Goal: Information Seeking & Learning: Learn about a topic

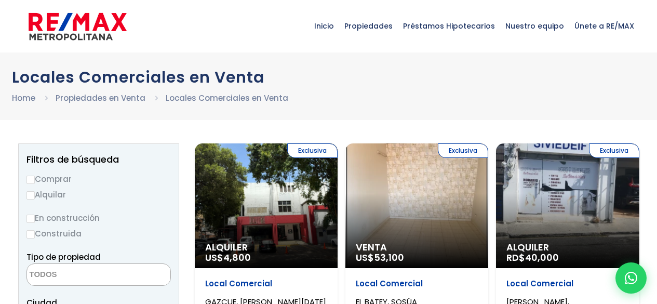
select select
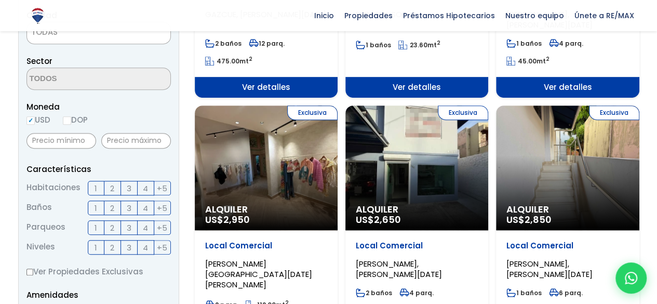
scroll to position [156, 0]
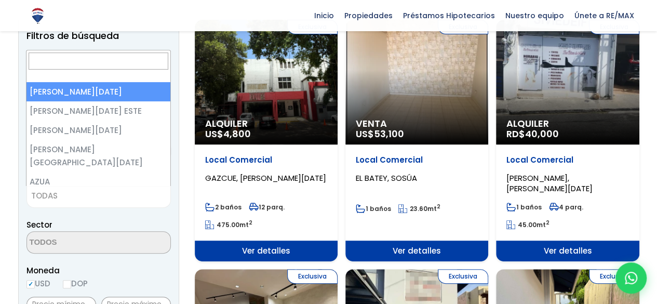
select select "3"
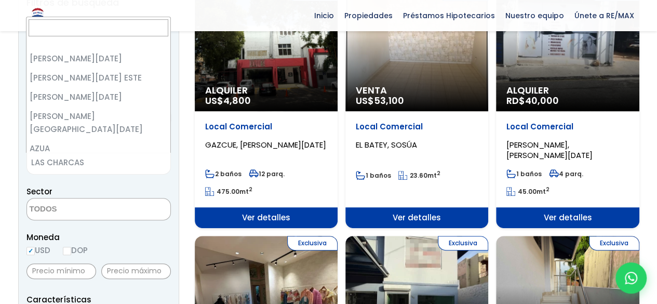
scroll to position [130, 0]
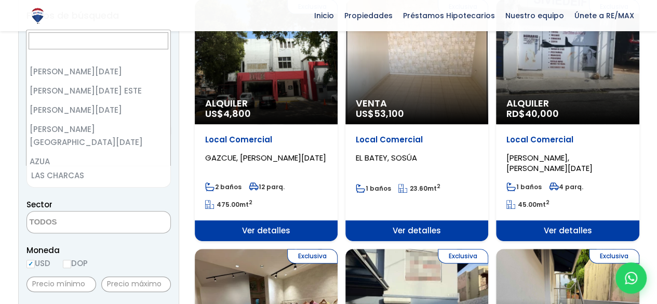
click at [89, 168] on span "LAS CHARCAS" at bounding box center [85, 175] width 117 height 15
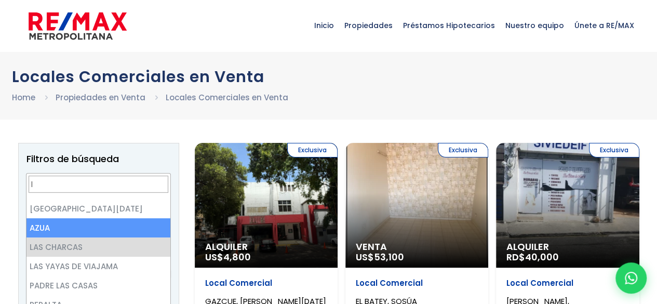
scroll to position [0, 0]
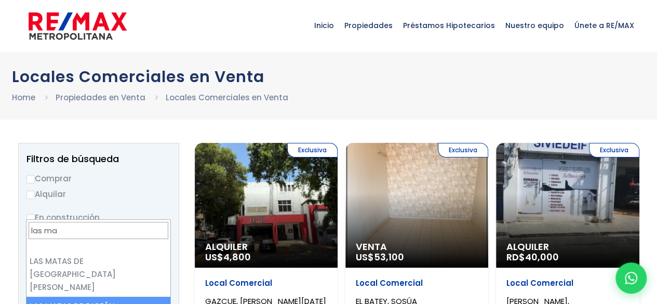
type input "las ma"
select select "108"
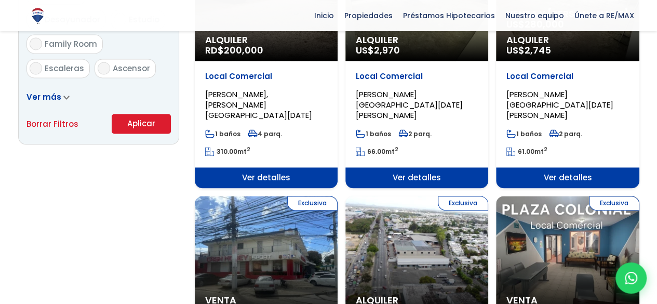
scroll to position [708, 0]
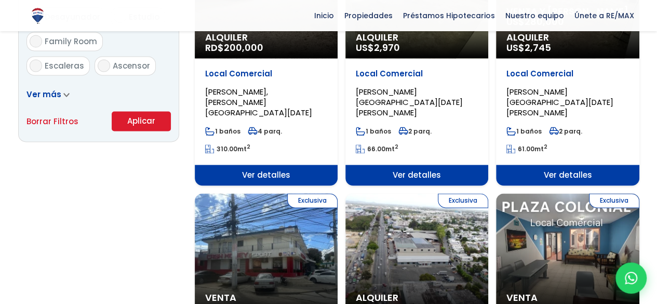
click at [140, 120] on button "Aplicar" at bounding box center [141, 121] width 59 height 20
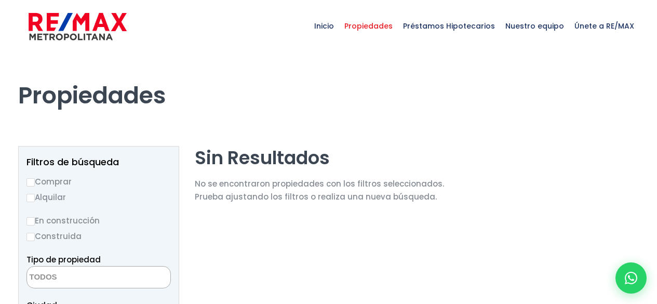
select select
